Goal: Navigation & Orientation: Find specific page/section

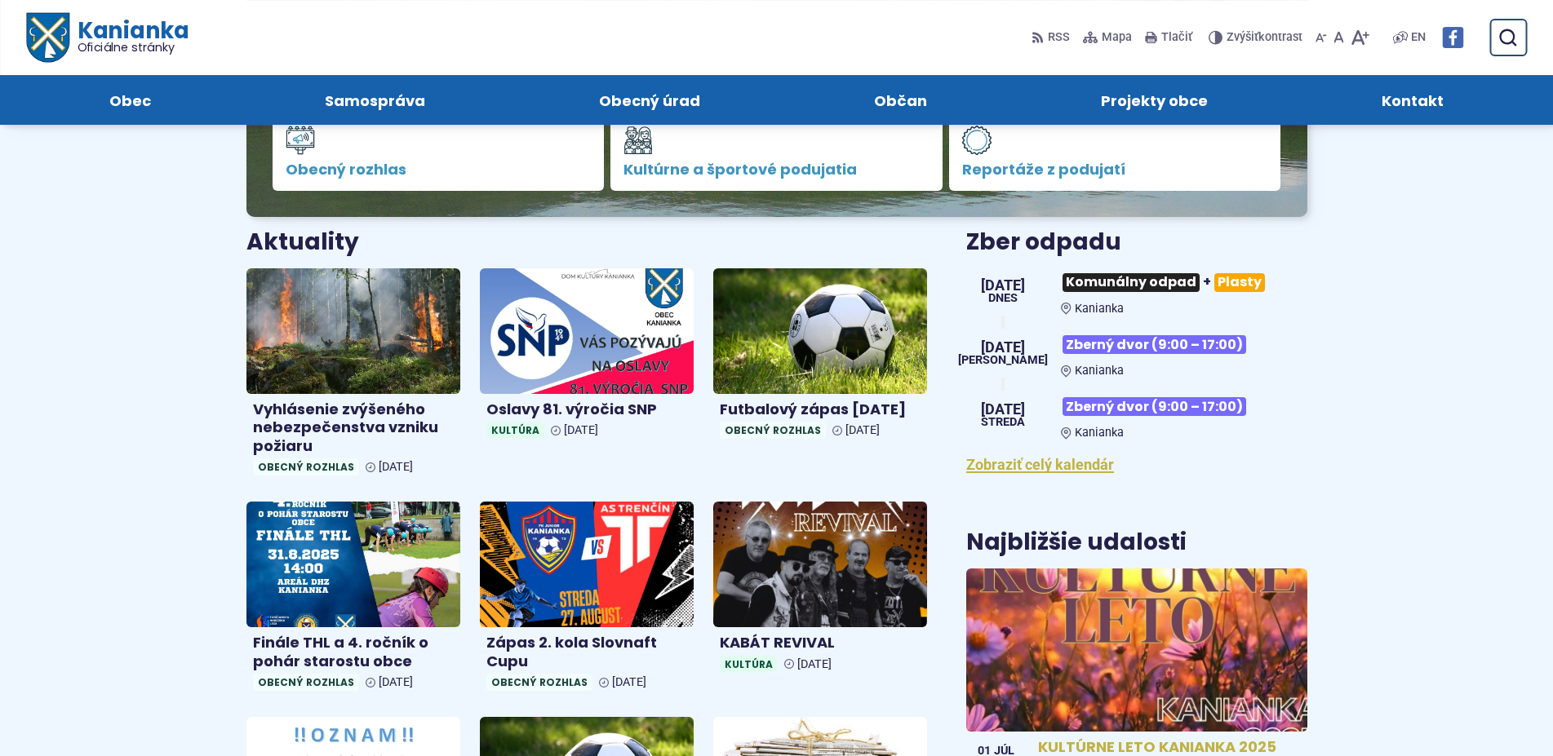
scroll to position [416, 0]
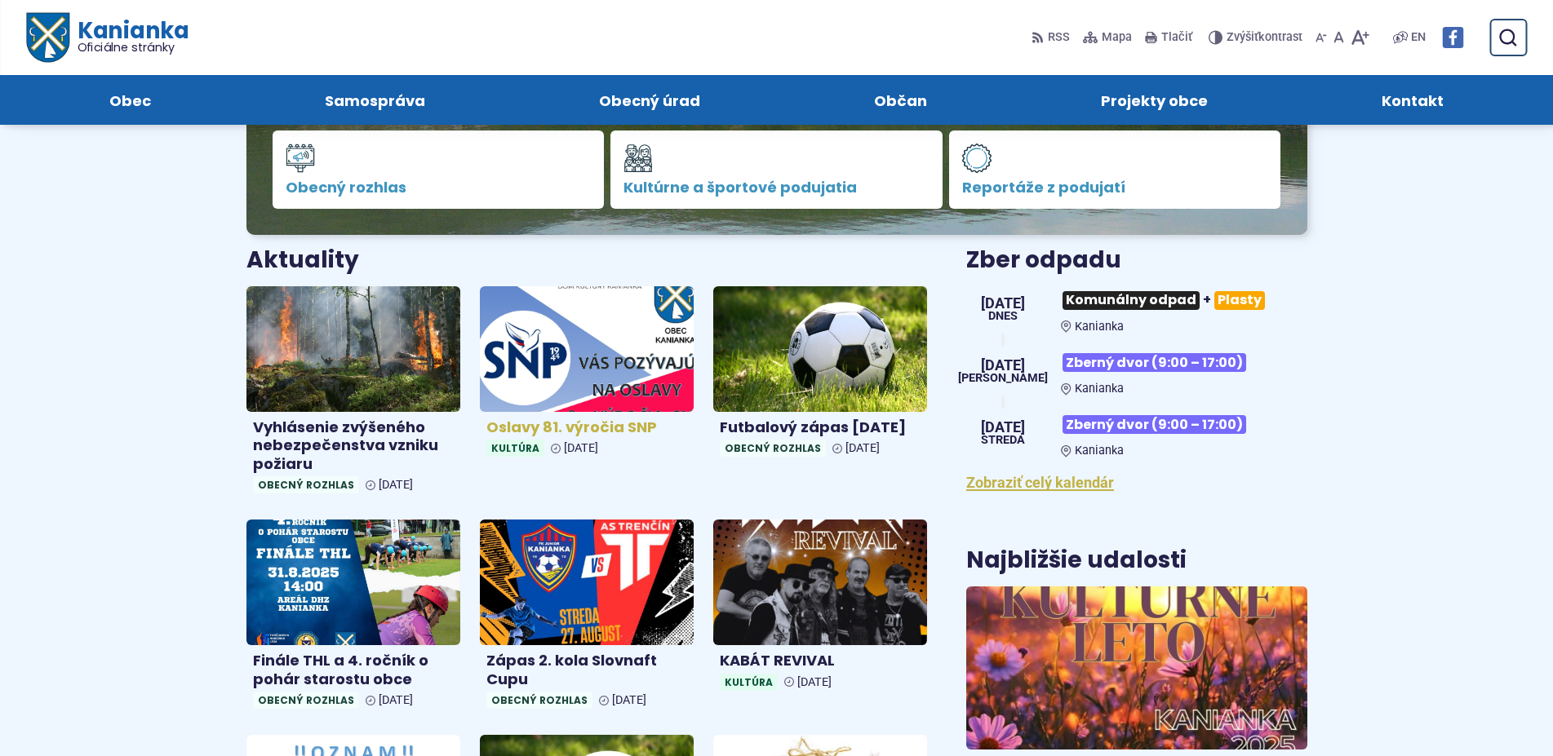
click at [574, 357] on img at bounding box center [586, 349] width 246 height 144
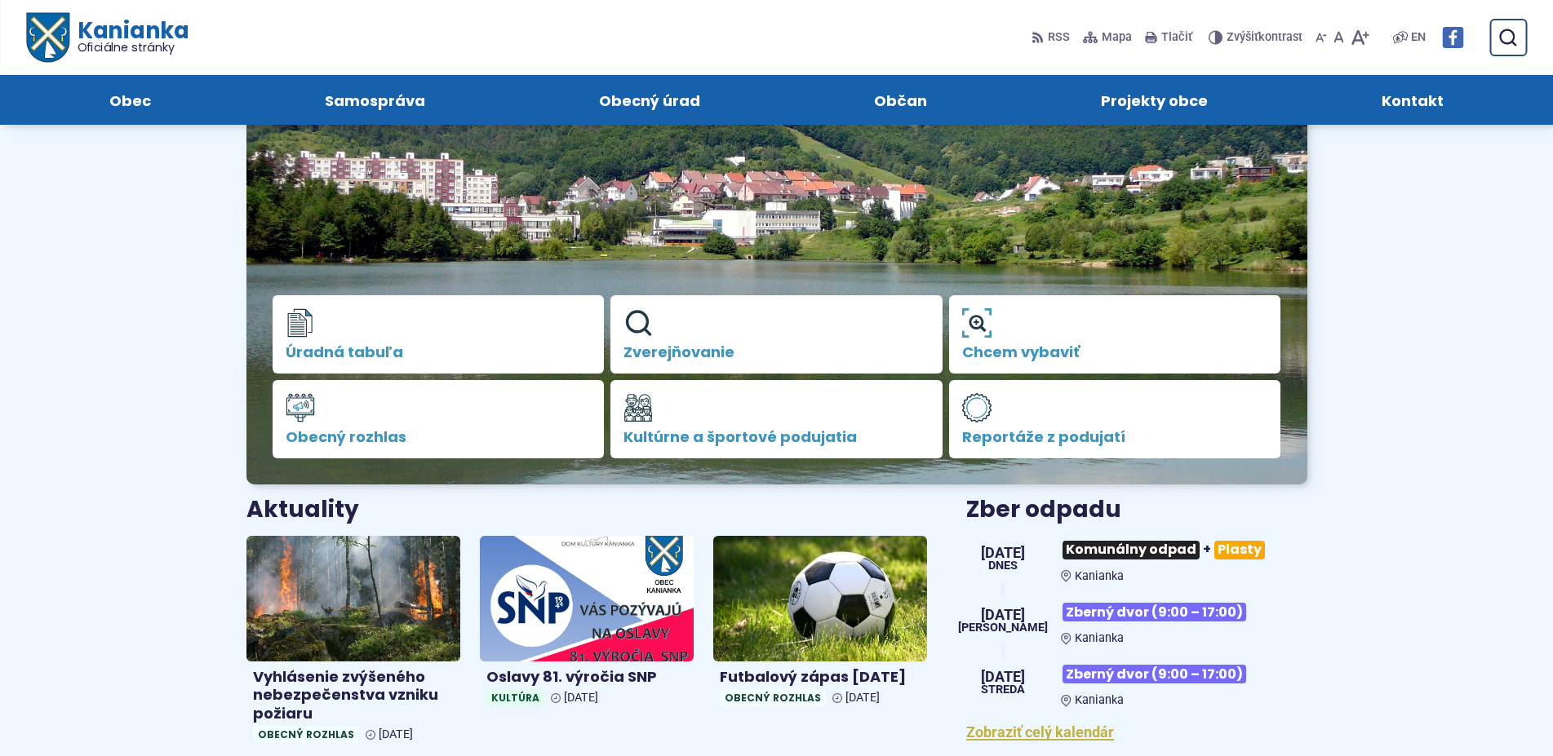
scroll to position [83, 0]
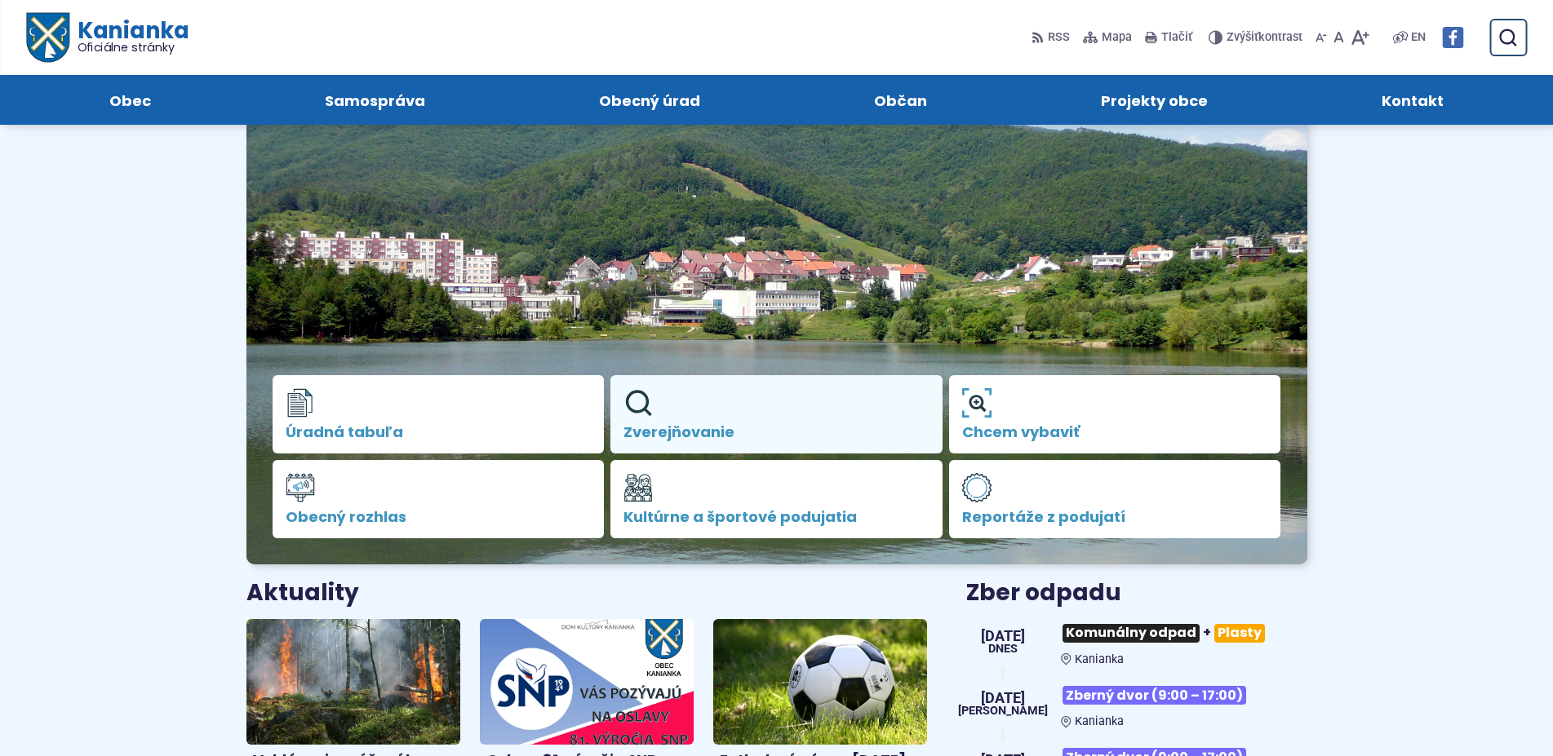
click at [632, 395] on use at bounding box center [639, 404] width 26 height 26
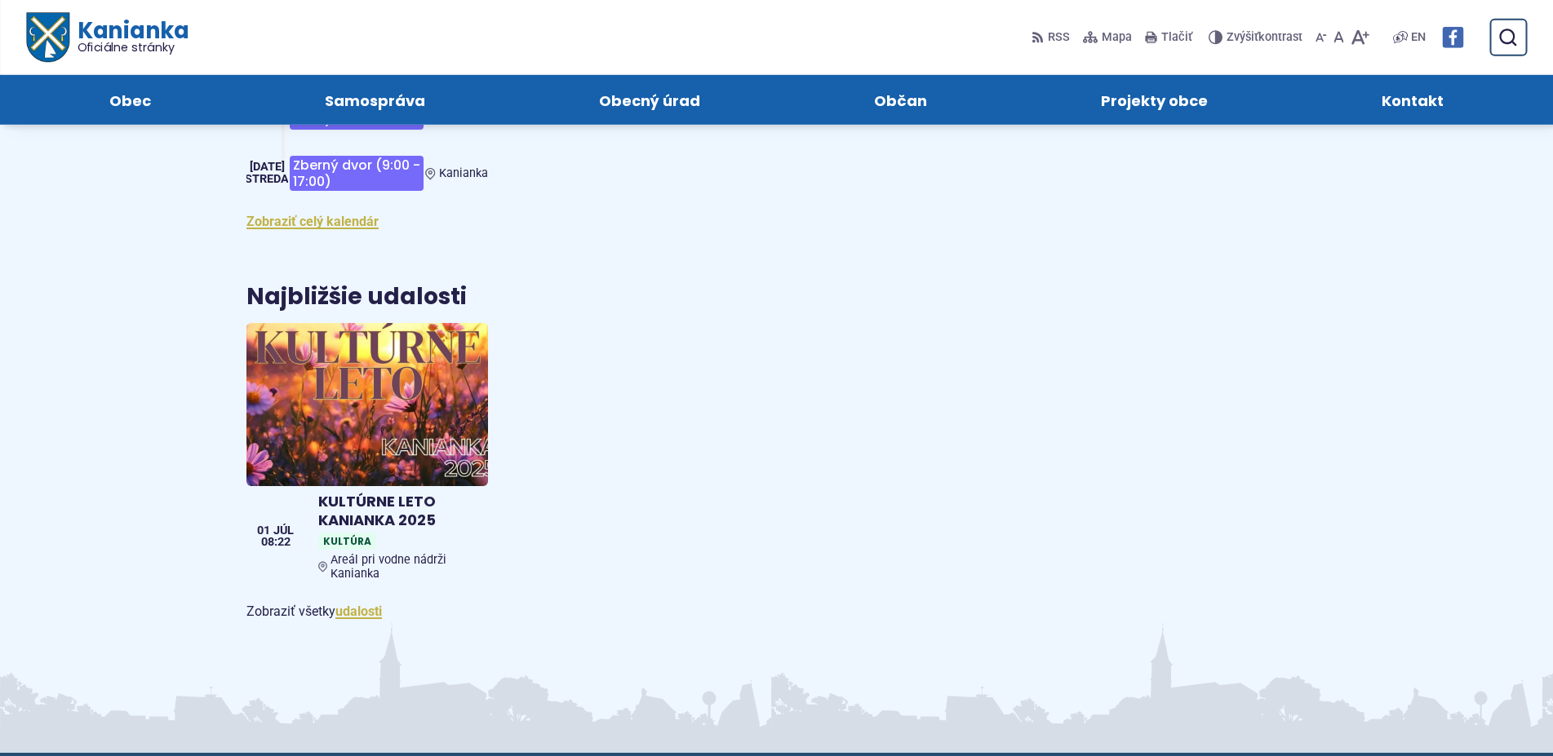
scroll to position [2247, 0]
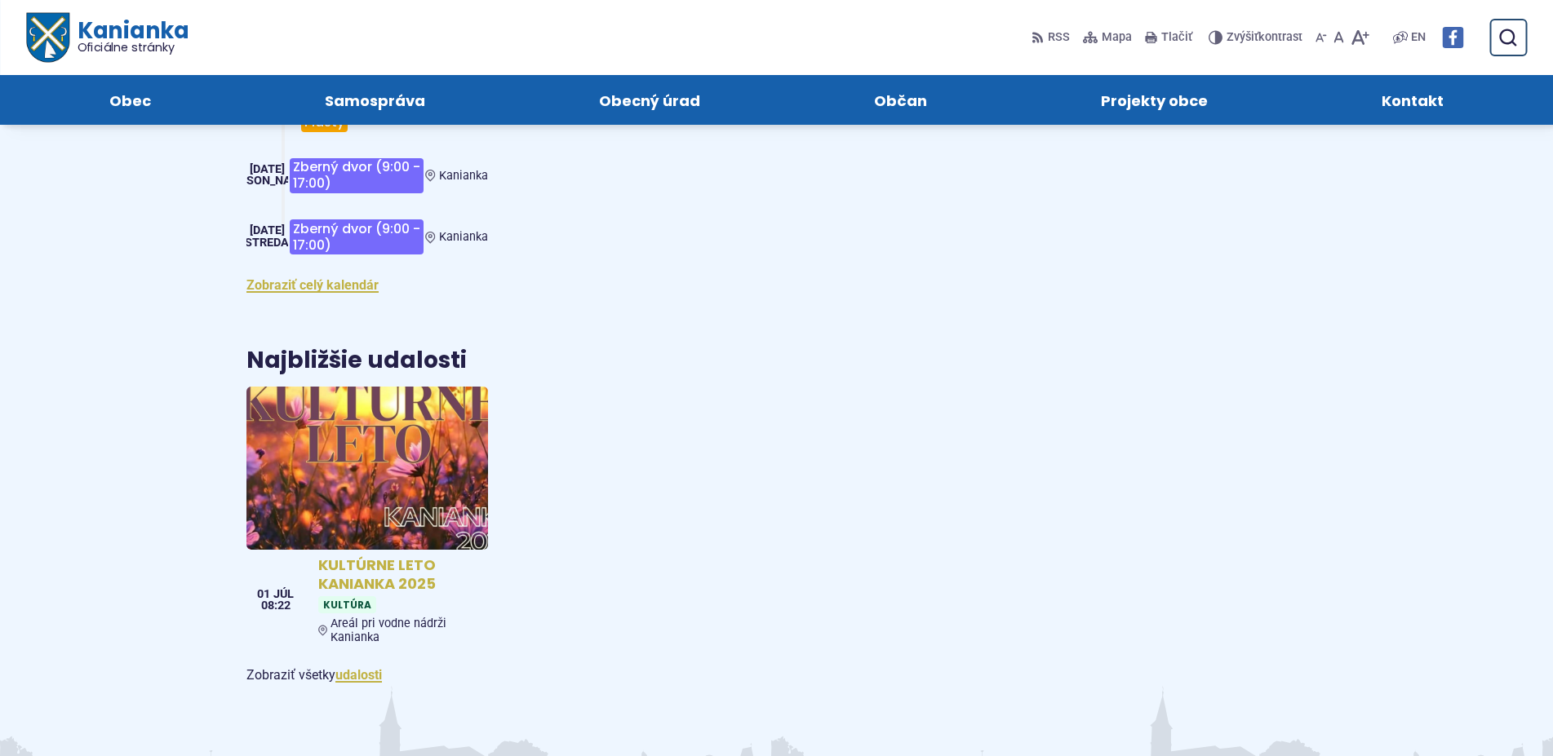
drag, startPoint x: 321, startPoint y: 432, endPoint x: 335, endPoint y: 422, distance: 17.7
click at [324, 432] on img at bounding box center [366, 469] width 277 height 188
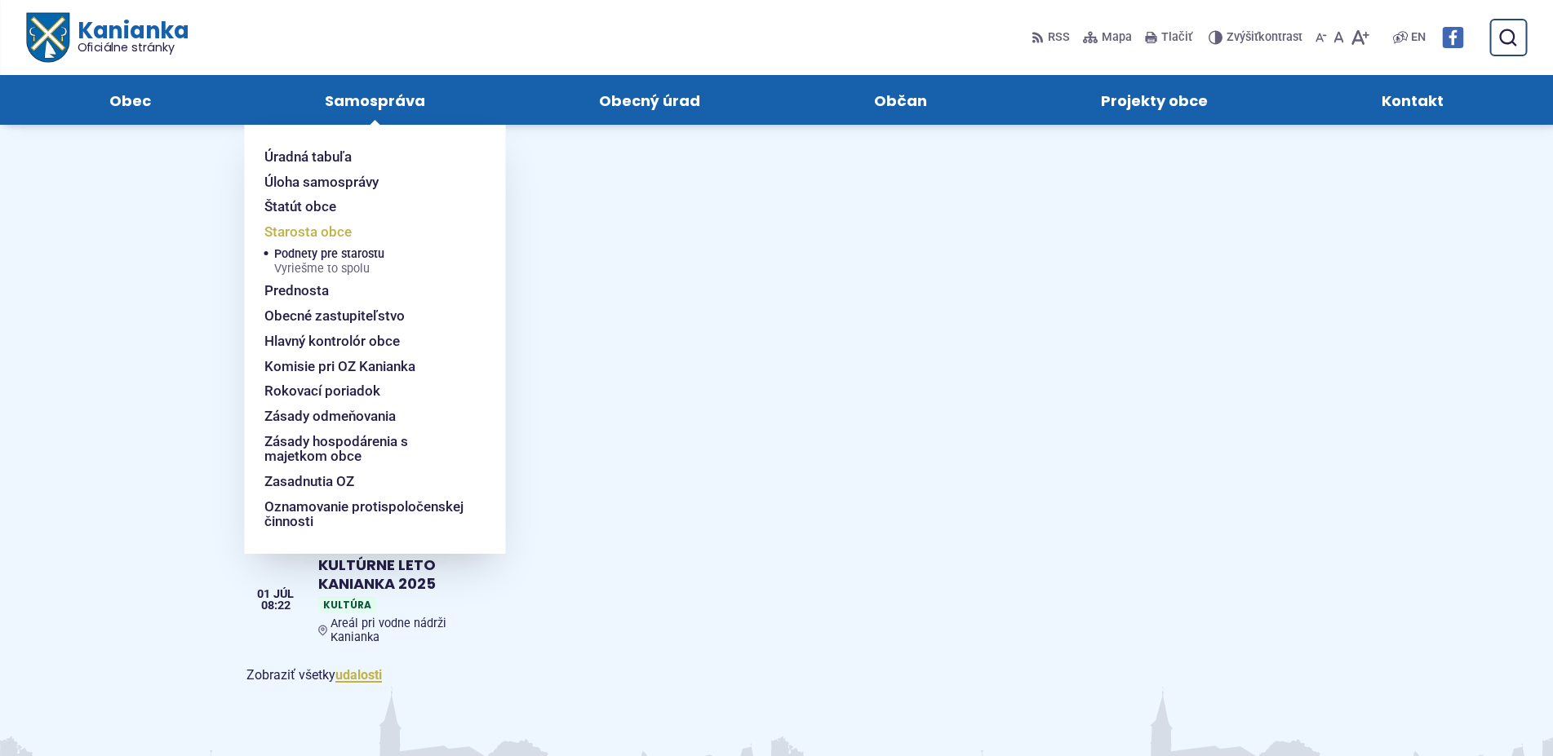
scroll to position [1914, 0]
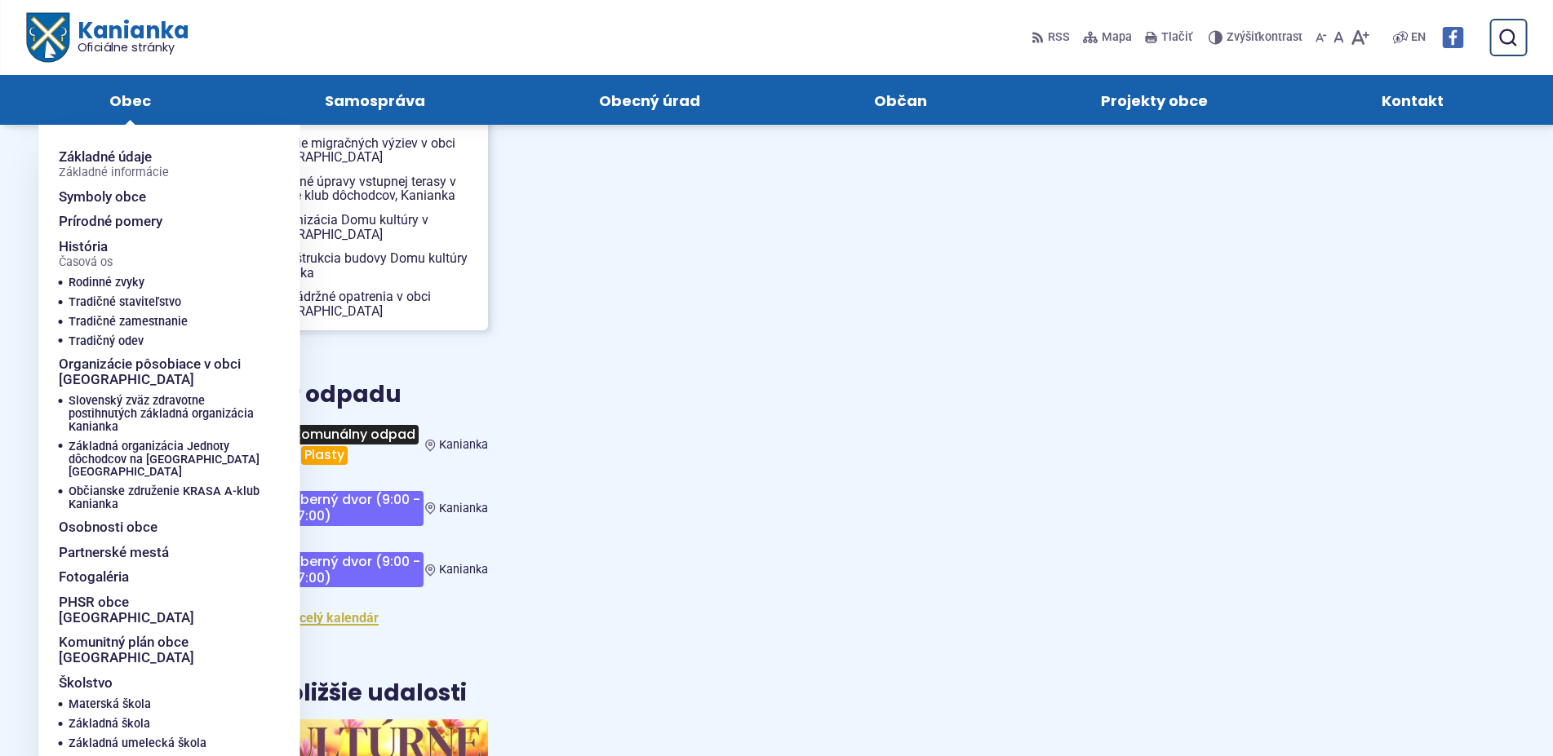
click at [122, 106] on span "Obec" at bounding box center [130, 100] width 42 height 50
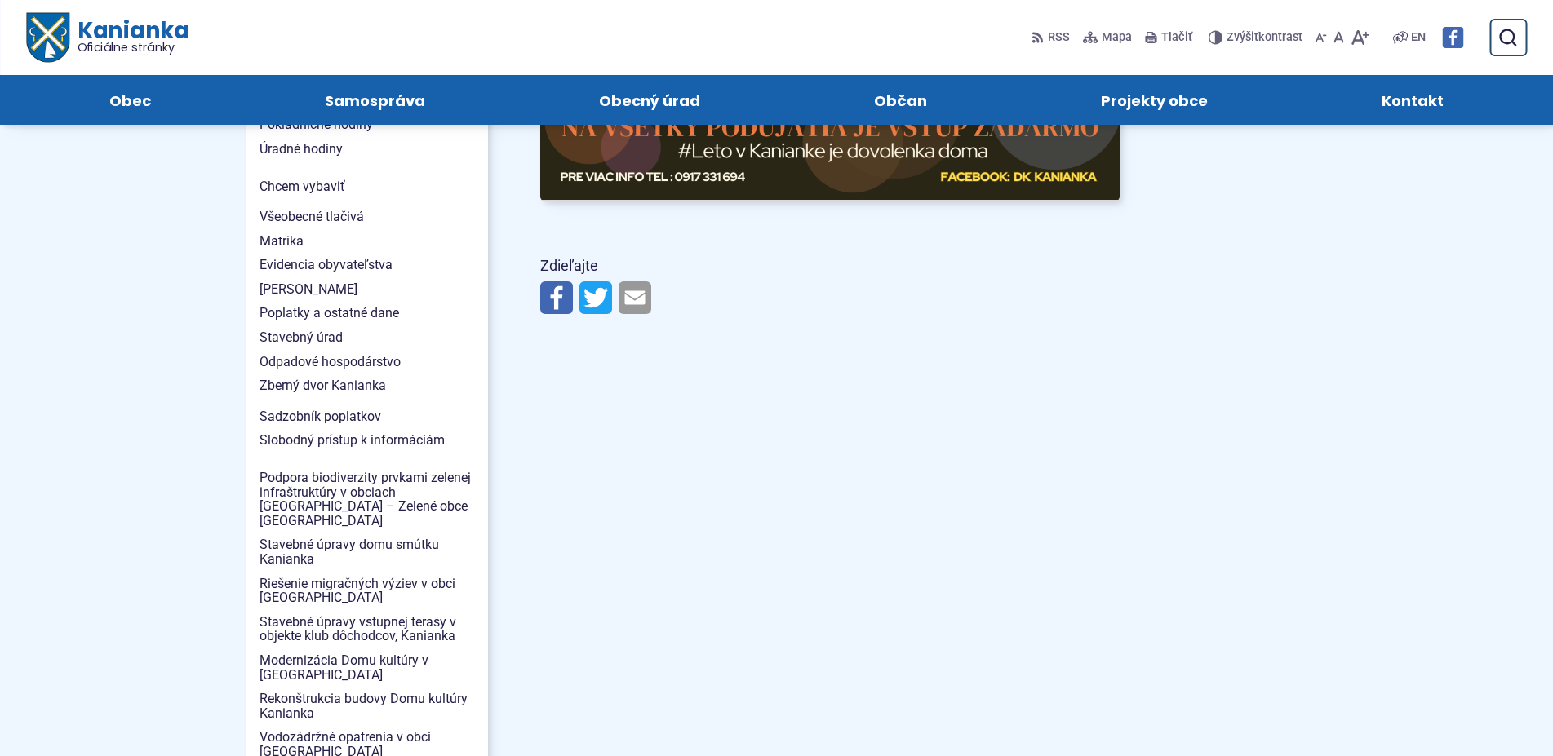
scroll to position [1415, 0]
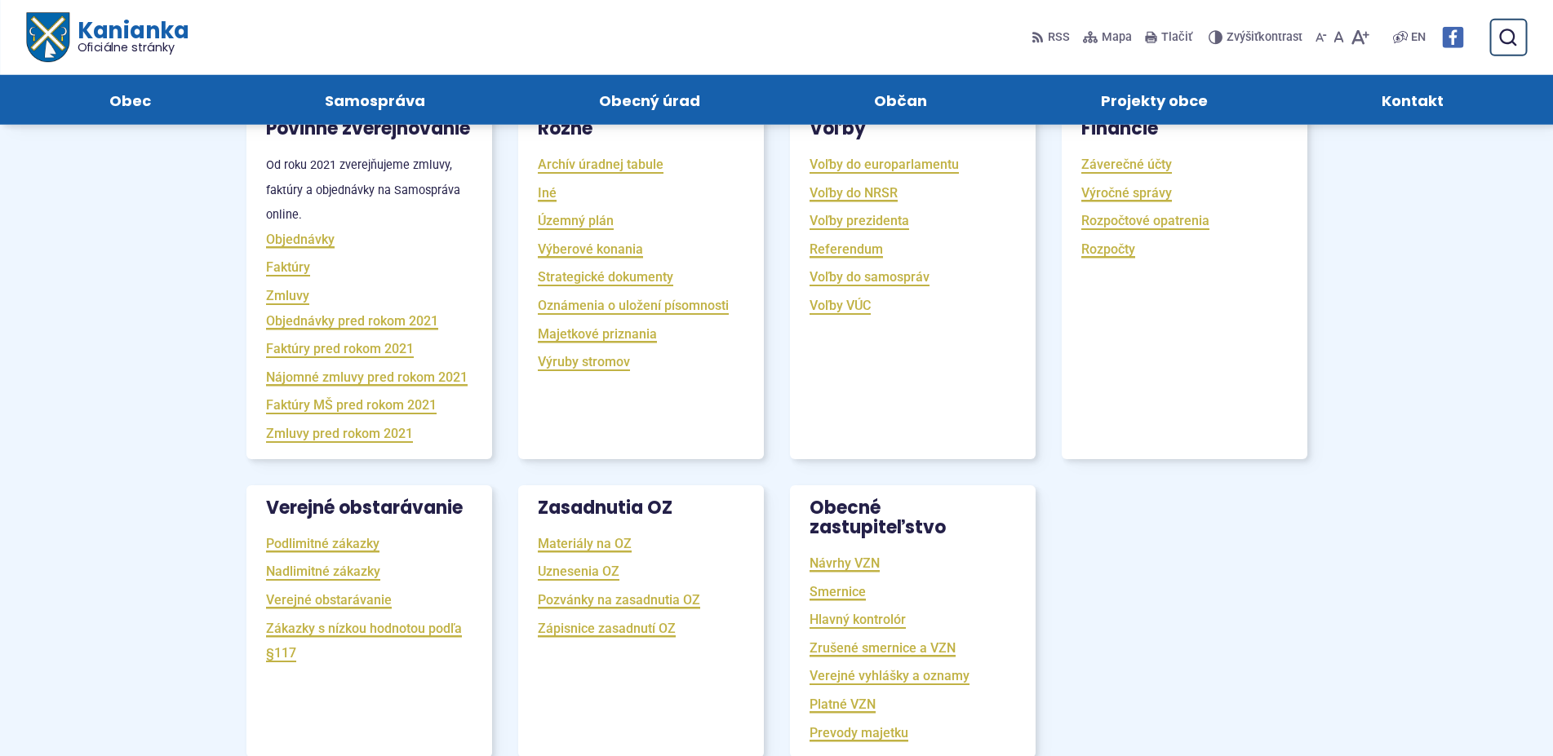
scroll to position [250, 0]
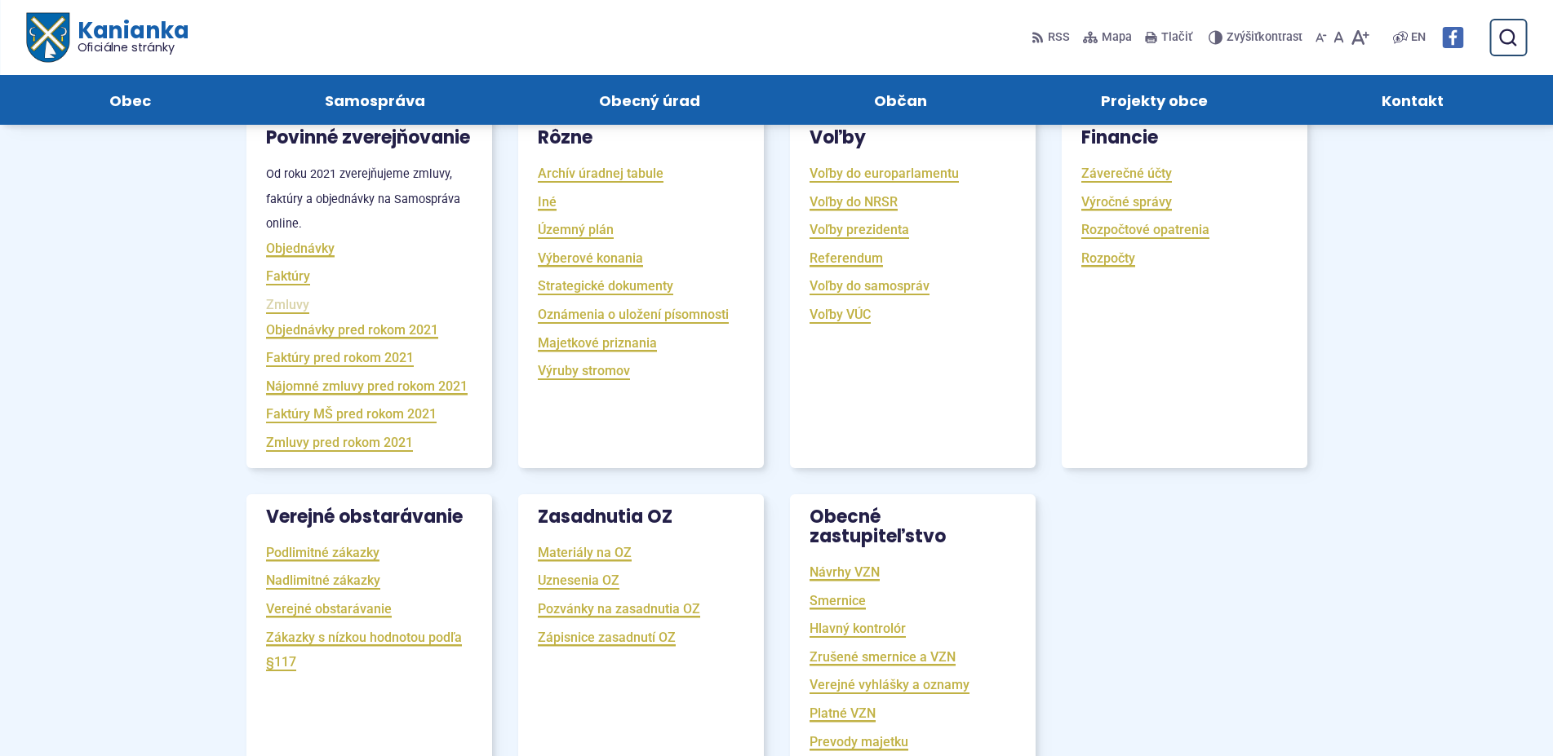
click at [293, 314] on link "Zmluvy" at bounding box center [287, 304] width 43 height 19
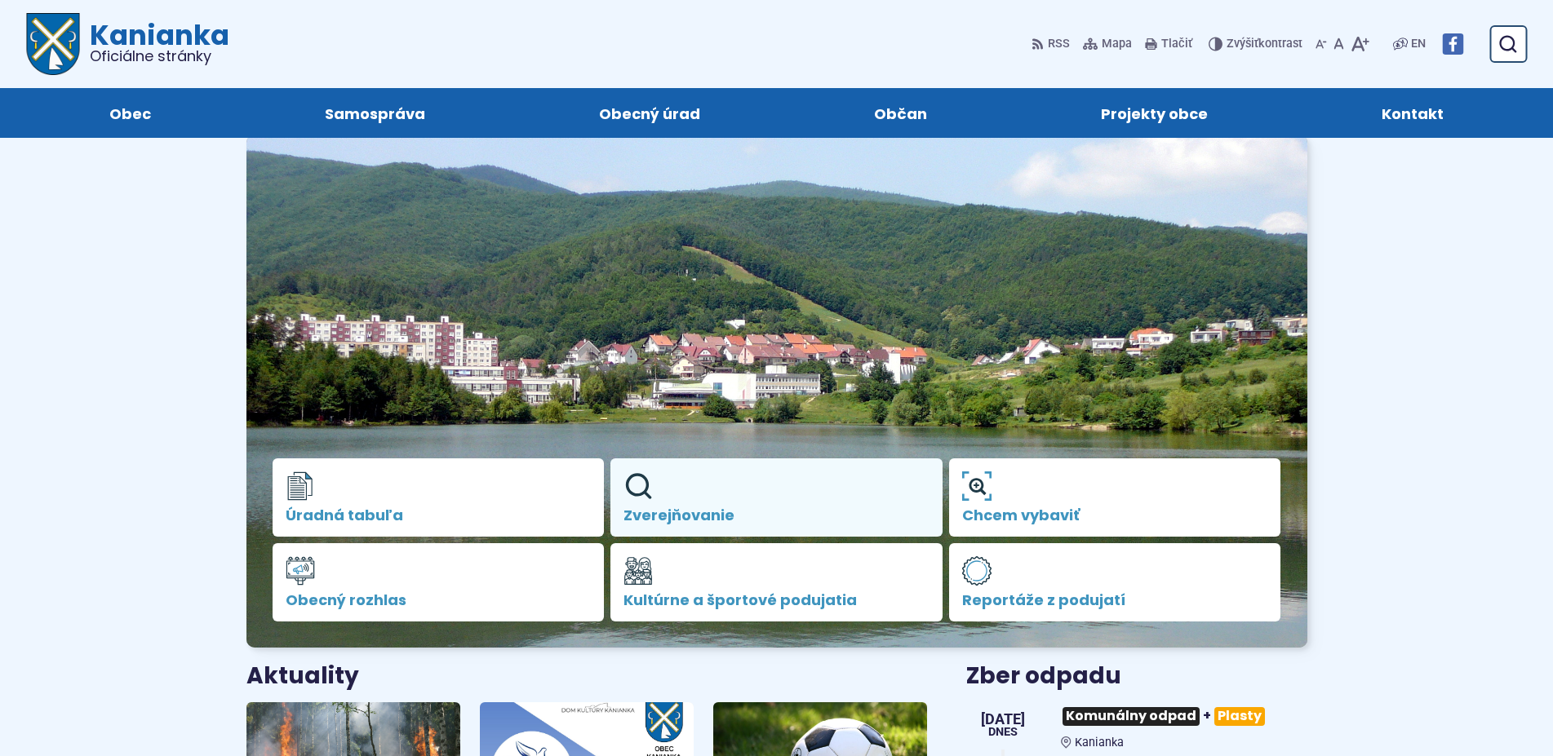
click at [635, 489] on icon at bounding box center [637, 486] width 29 height 29
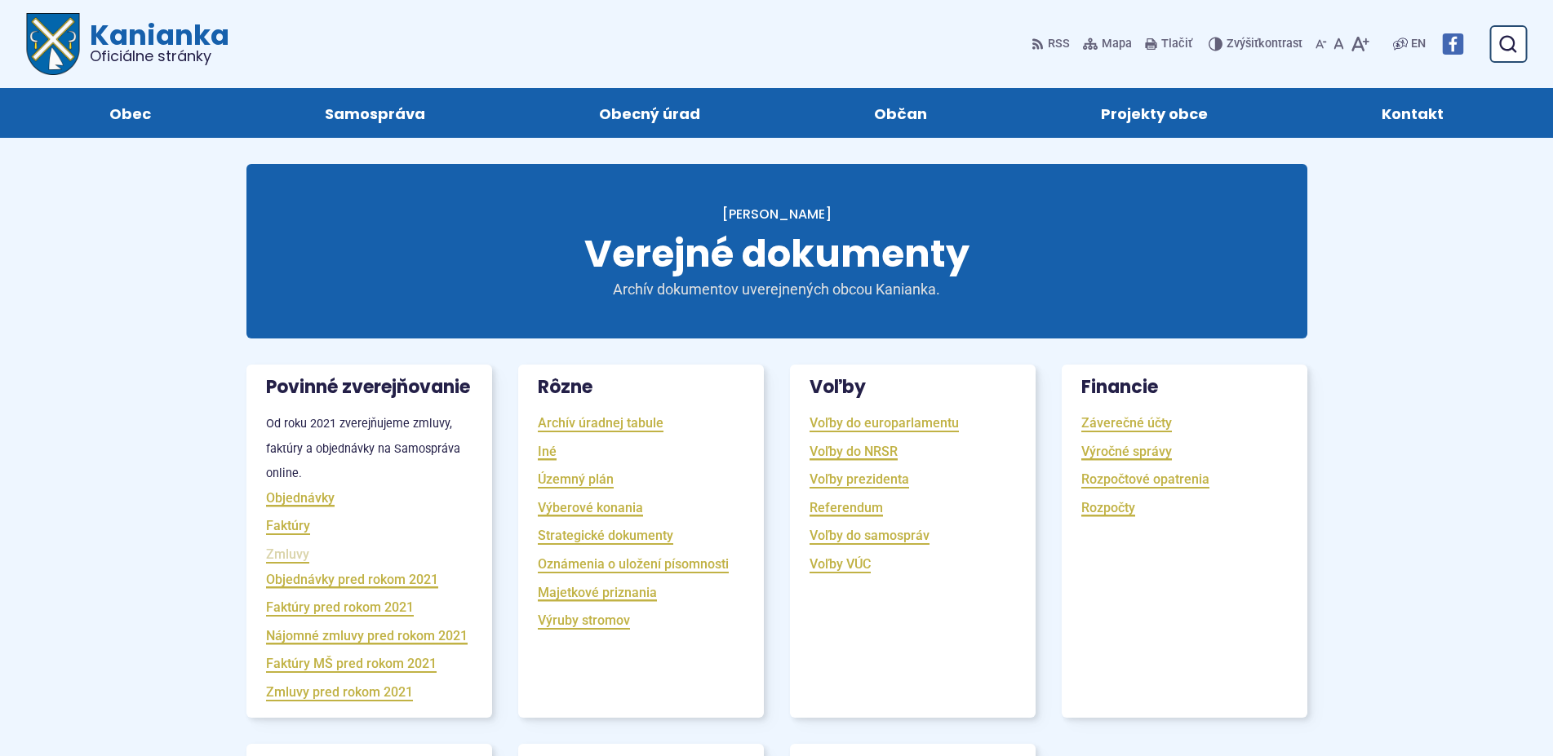
click at [295, 564] on link "Zmluvy" at bounding box center [287, 554] width 43 height 19
